Goal: Information Seeking & Learning: Learn about a topic

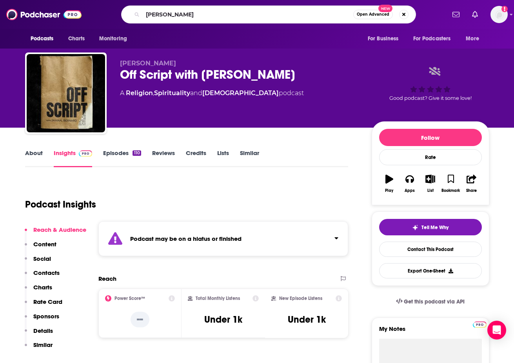
type input "[PERSON_NAME]"
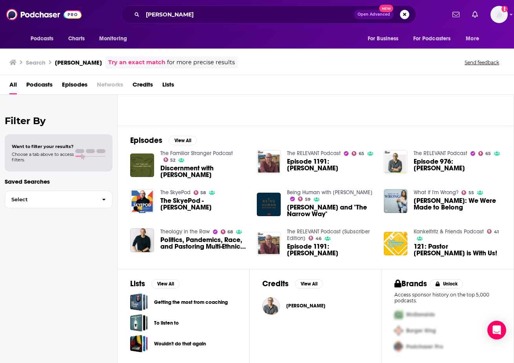
scroll to position [78, 0]
click at [147, 201] on img "The SkyePod - Rich Villodas" at bounding box center [142, 201] width 24 height 24
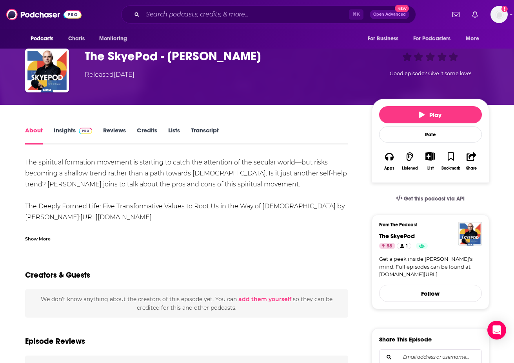
scroll to position [13, 0]
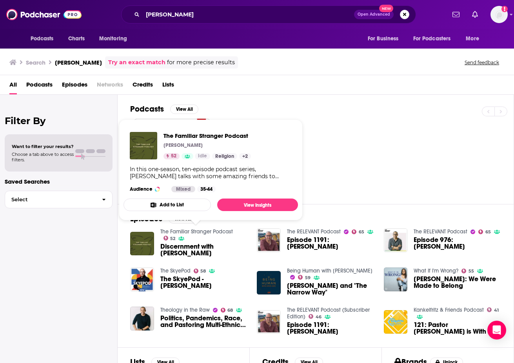
click at [213, 231] on link "The Familiar Stranger Podcast" at bounding box center [196, 232] width 73 height 7
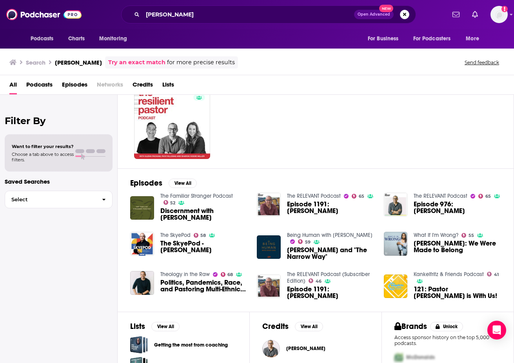
scroll to position [40, 0]
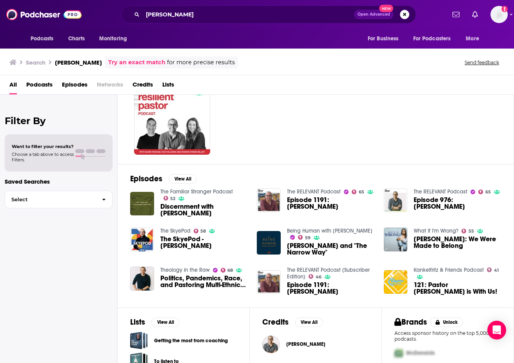
click at [315, 250] on span "[PERSON_NAME] and "The Narrow Way"" at bounding box center [330, 249] width 87 height 13
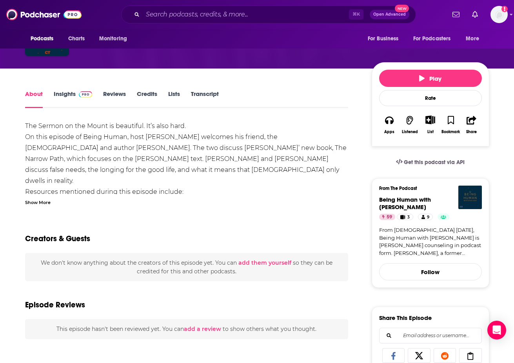
scroll to position [83, 0]
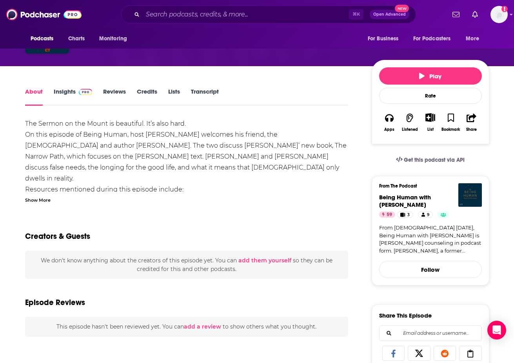
click at [58, 91] on link "Insights" at bounding box center [73, 97] width 39 height 18
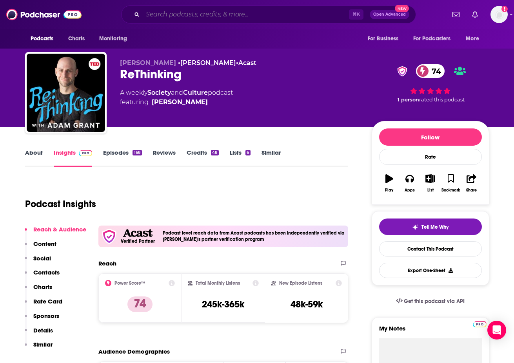
click at [178, 17] on input "Search podcasts, credits, & more..." at bounding box center [246, 14] width 206 height 13
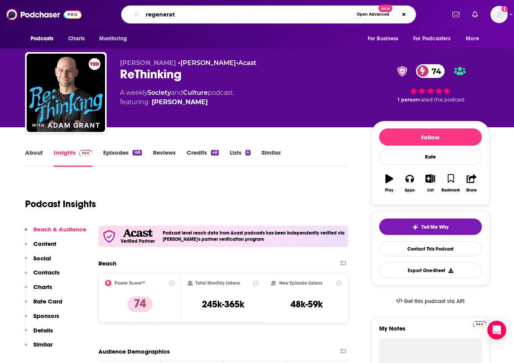
type input "regenerate"
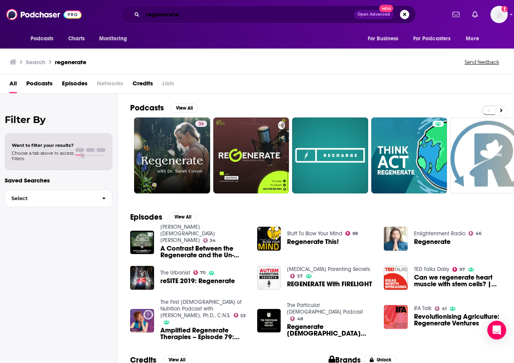
click at [188, 13] on input "regenerate" at bounding box center [248, 14] width 211 height 13
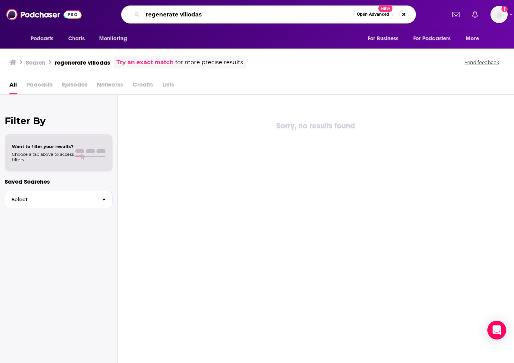
drag, startPoint x: 178, startPoint y: 16, endPoint x: 114, endPoint y: 13, distance: 64.4
click at [113, 13] on div "regenerate villodas Open Advanced New" at bounding box center [269, 14] width 354 height 18
type input "[PERSON_NAME]"
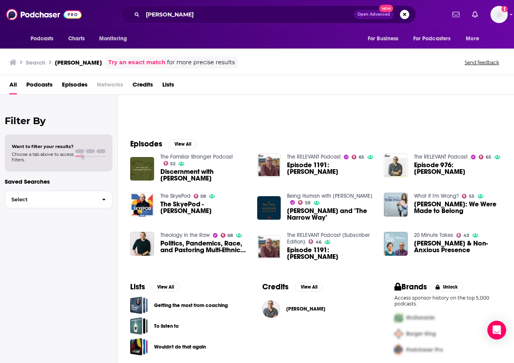
scroll to position [78, 0]
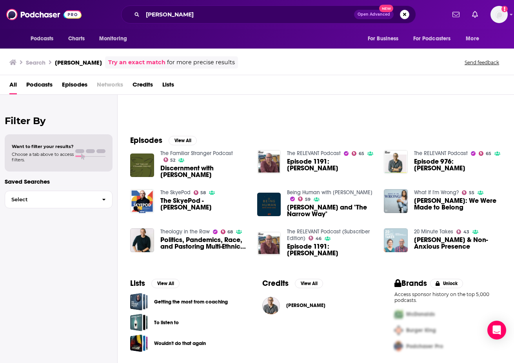
click at [401, 245] on img "Rich Villodas & Non-Anxious Presence" at bounding box center [396, 241] width 24 height 24
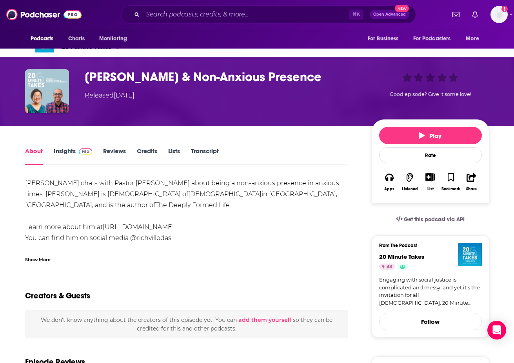
scroll to position [59, 0]
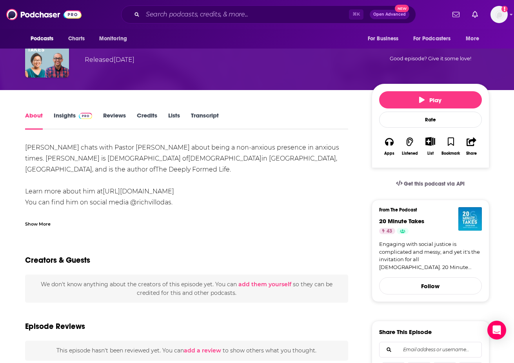
click at [77, 118] on span at bounding box center [84, 115] width 17 height 7
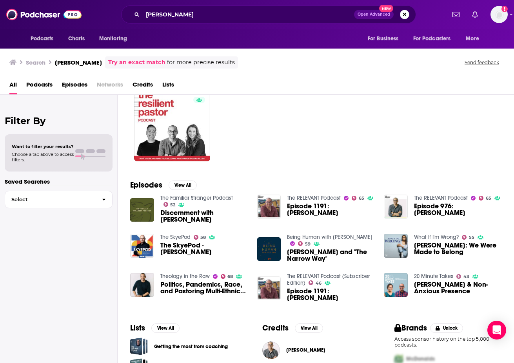
scroll to position [34, 0]
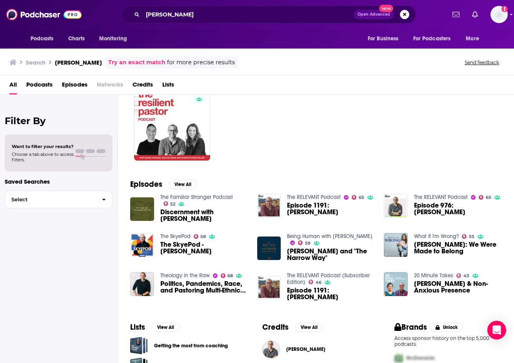
click at [443, 243] on span "[PERSON_NAME]: We Were Made to Belong" at bounding box center [457, 247] width 87 height 13
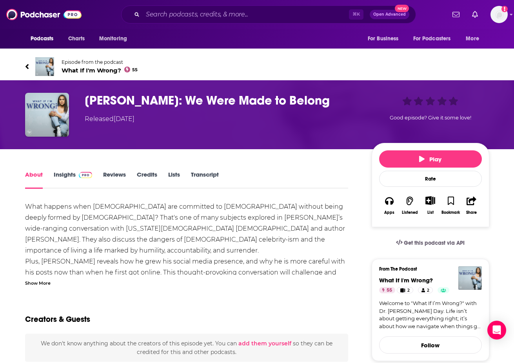
click at [64, 172] on link "Insights" at bounding box center [73, 180] width 39 height 18
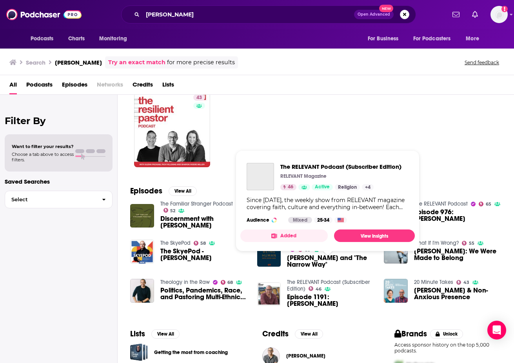
scroll to position [13, 0]
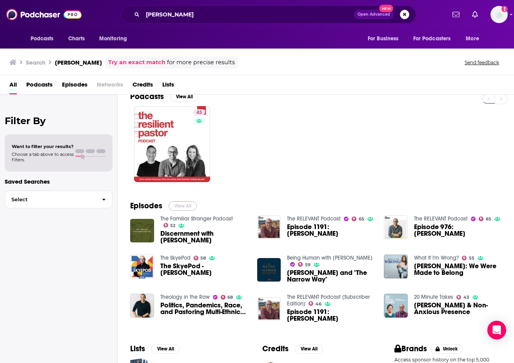
click at [192, 203] on button "View All" at bounding box center [183, 205] width 28 height 9
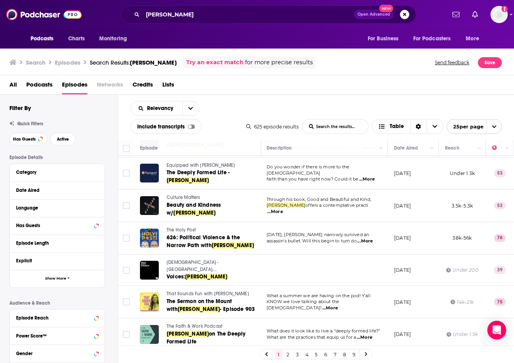
scroll to position [581, 1]
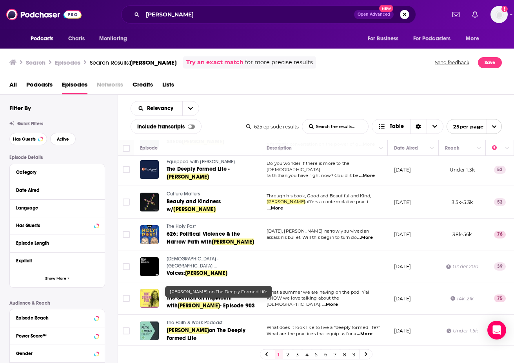
click at [196, 327] on span "[PERSON_NAME]" at bounding box center [188, 330] width 42 height 7
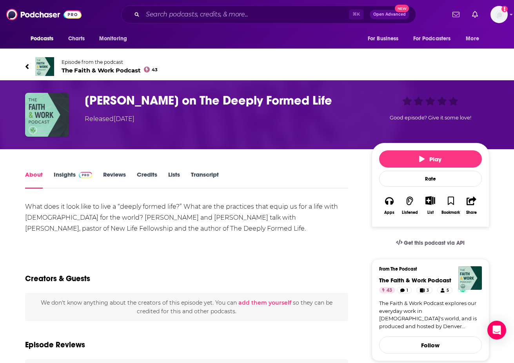
scroll to position [91, 0]
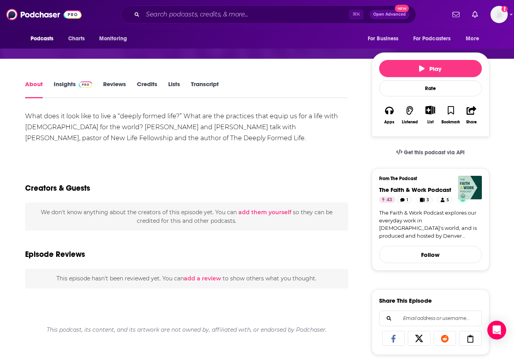
click at [60, 84] on link "Insights" at bounding box center [73, 89] width 39 height 18
